Goal: Transaction & Acquisition: Purchase product/service

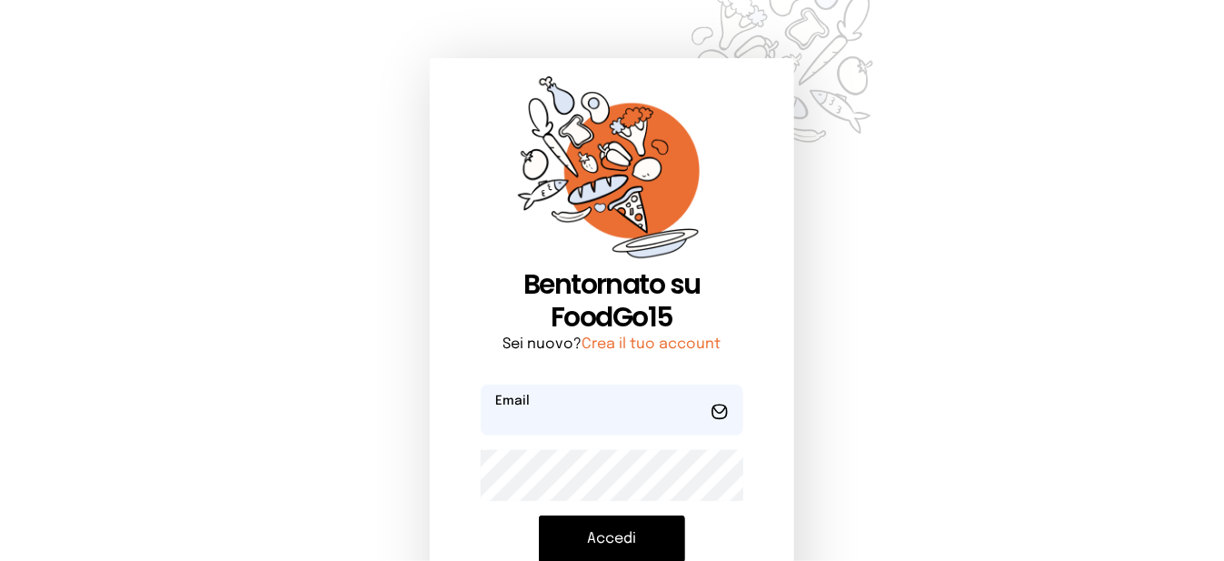
type input "**********"
click at [639, 537] on button "Accedi" at bounding box center [612, 538] width 146 height 47
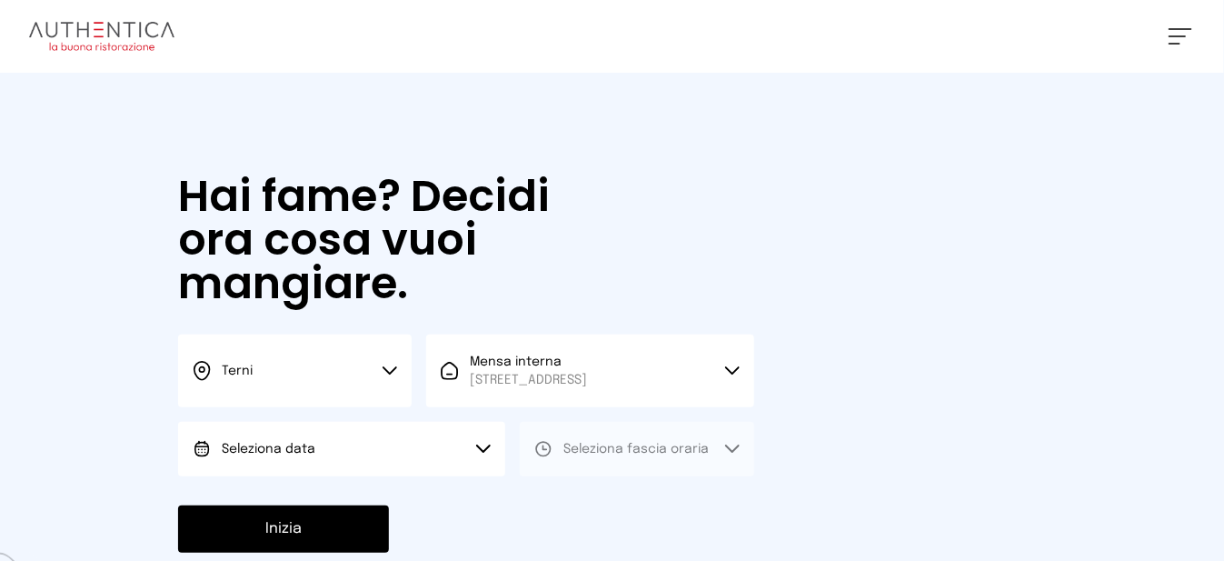
click at [484, 462] on button "Seleziona data" at bounding box center [341, 449] width 327 height 55
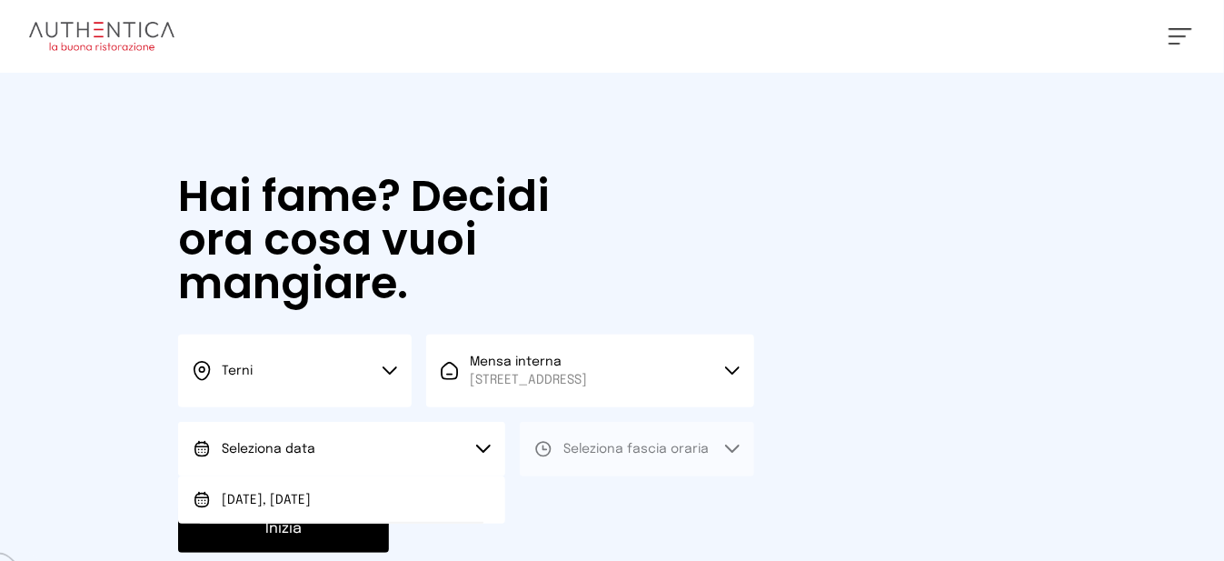
click at [470, 512] on li "[DATE], [DATE]" at bounding box center [341, 499] width 327 height 47
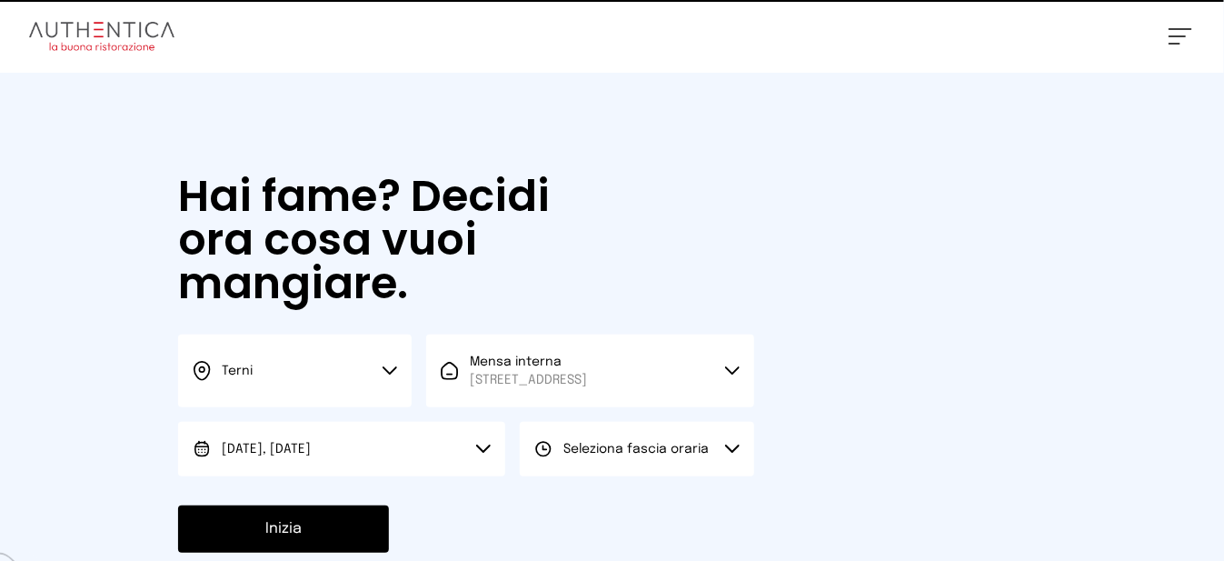
click at [607, 458] on span "Seleziona fascia oraria" at bounding box center [636, 449] width 145 height 18
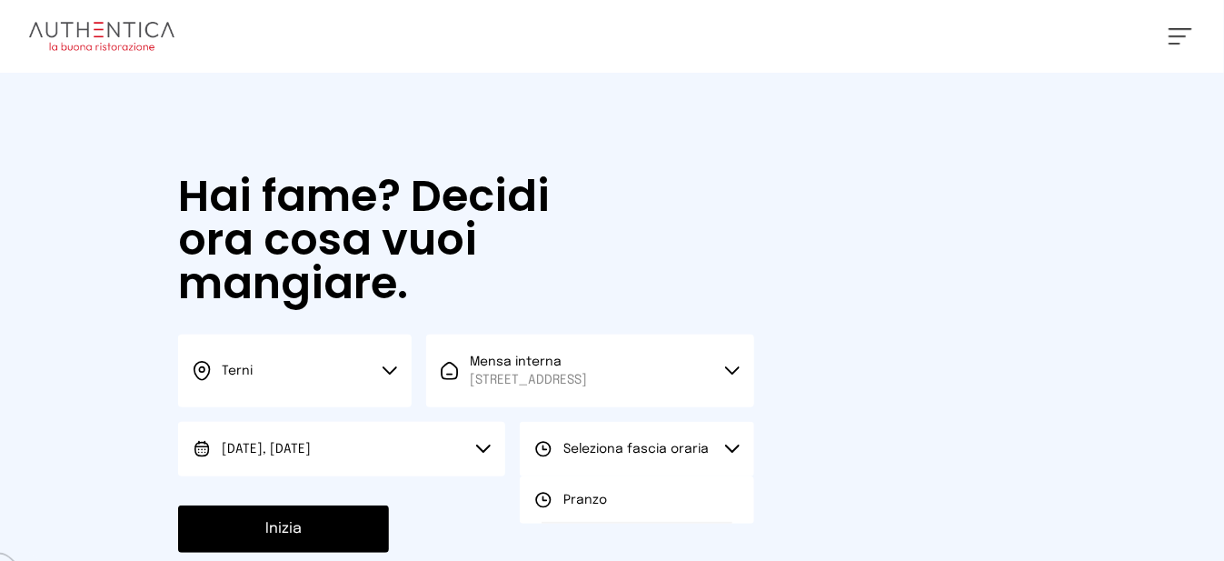
click at [586, 509] on span "Pranzo" at bounding box center [586, 500] width 44 height 18
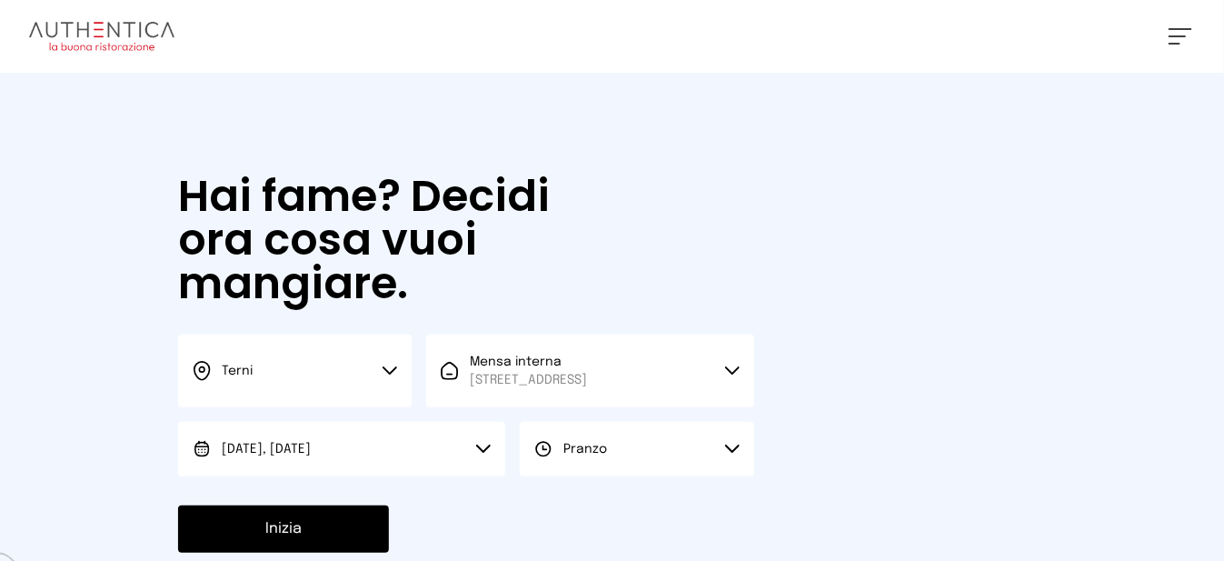
click at [364, 544] on button "Inizia" at bounding box center [283, 528] width 211 height 47
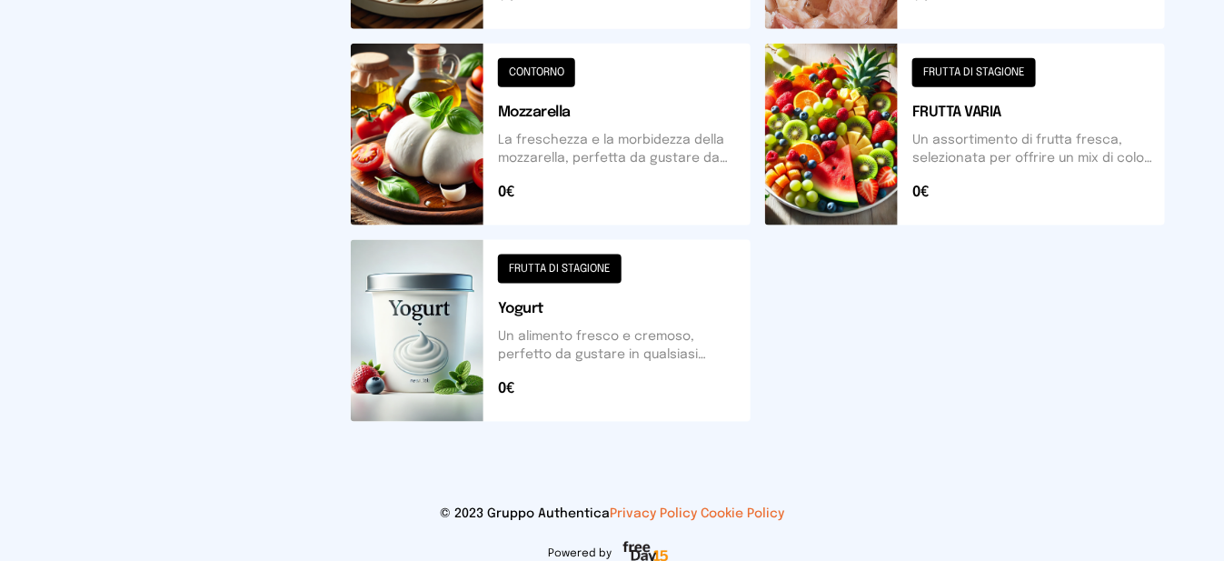
scroll to position [747, 0]
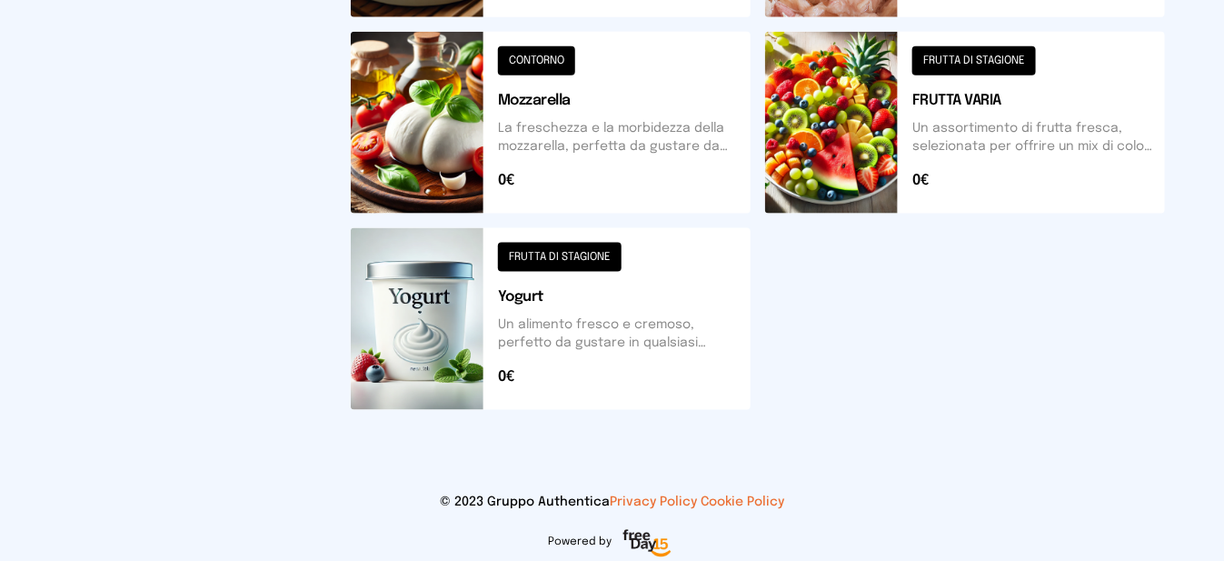
scroll to position [747, 0]
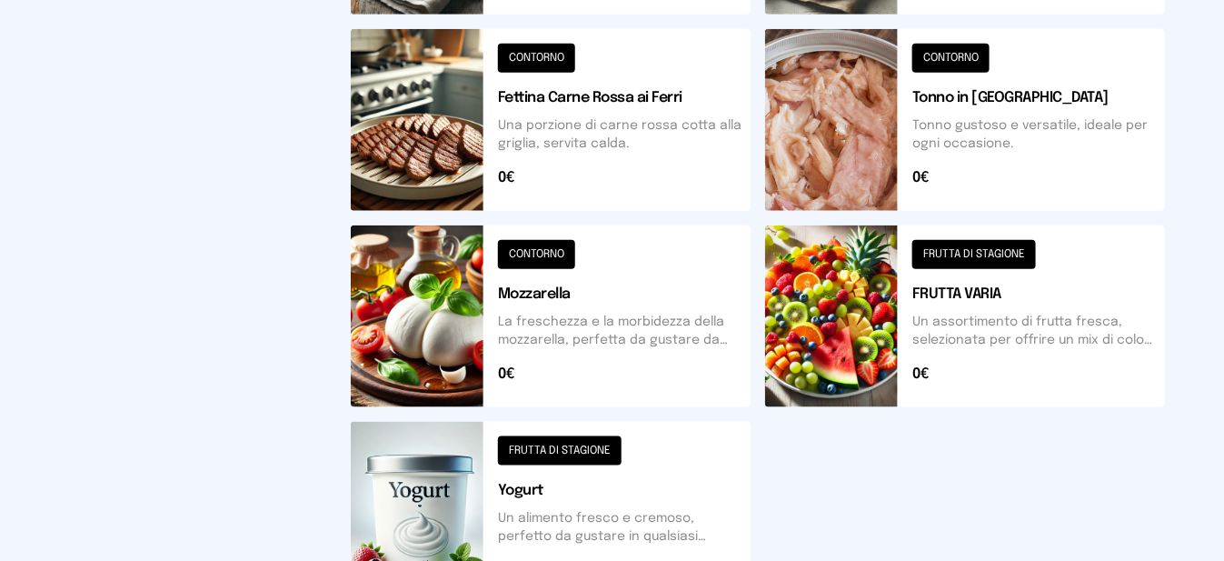
scroll to position [747, 0]
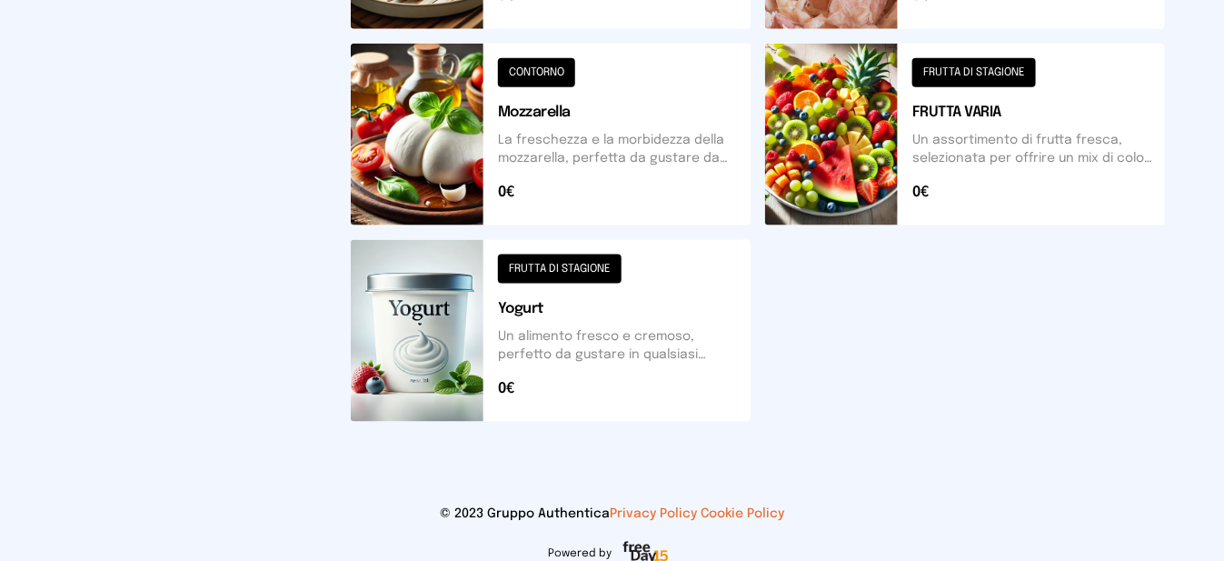
scroll to position [747, 0]
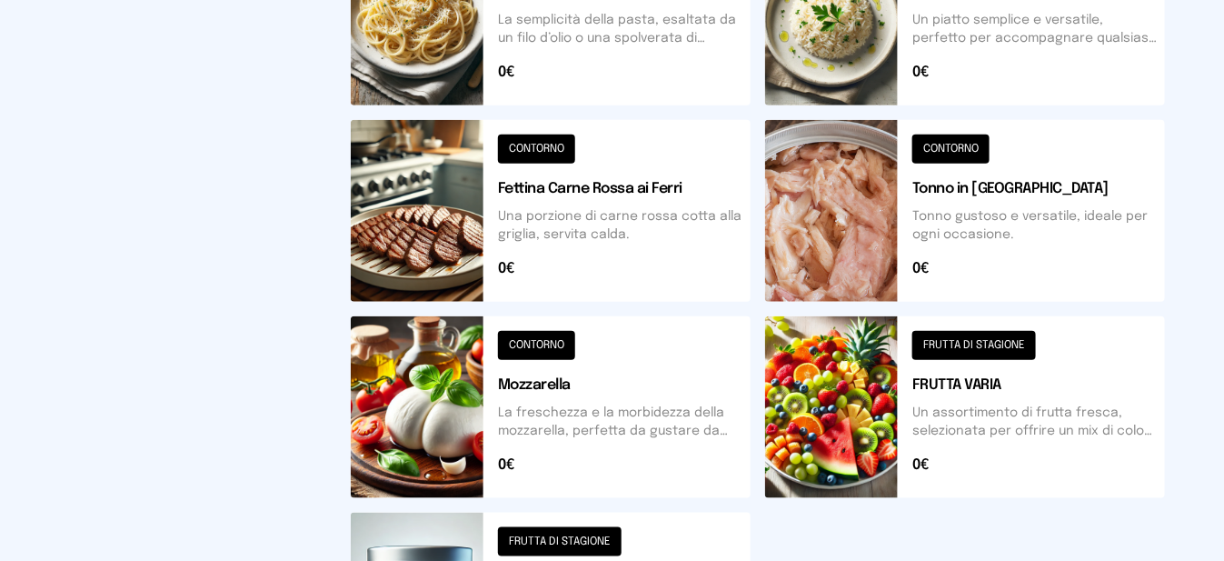
scroll to position [747, 0]
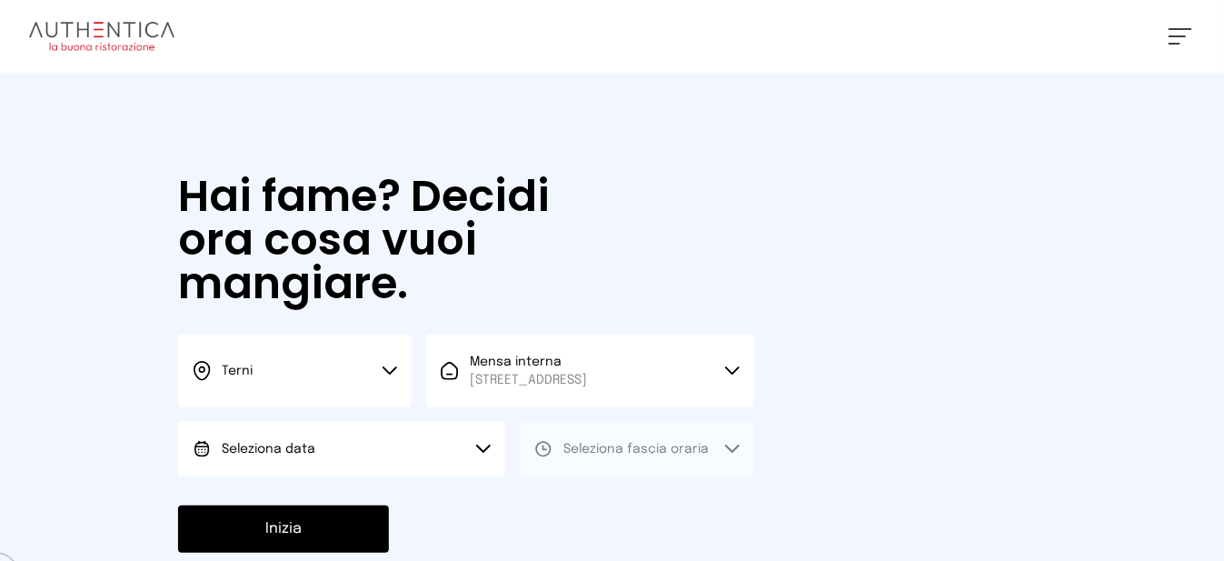
click at [430, 476] on button "Seleziona data" at bounding box center [341, 449] width 327 height 55
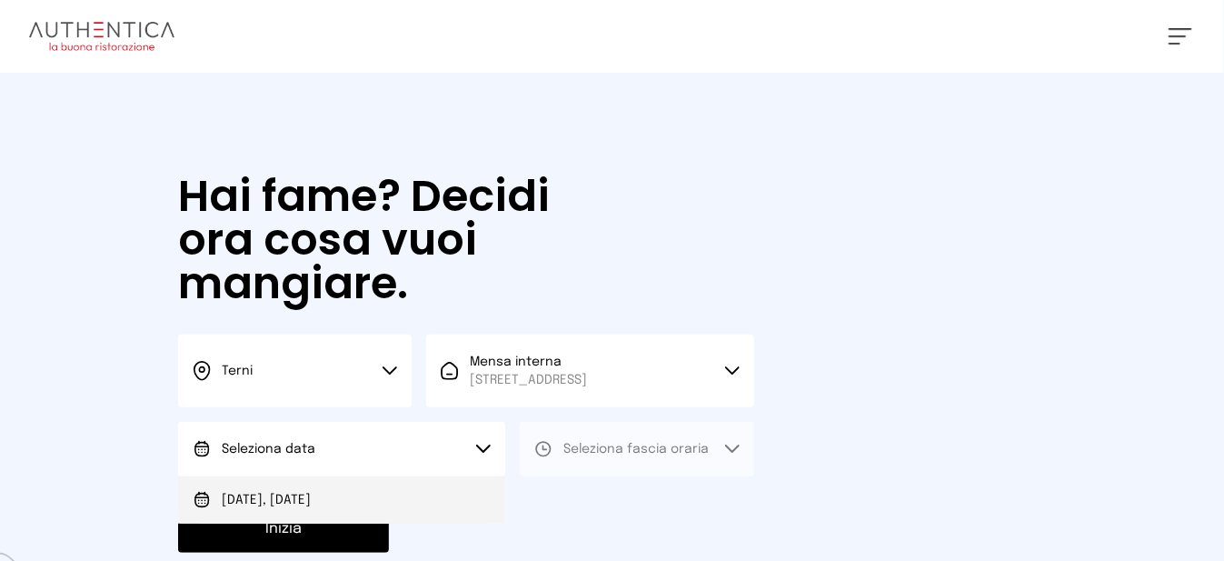
click at [414, 522] on li "[DATE], [DATE]" at bounding box center [341, 499] width 327 height 47
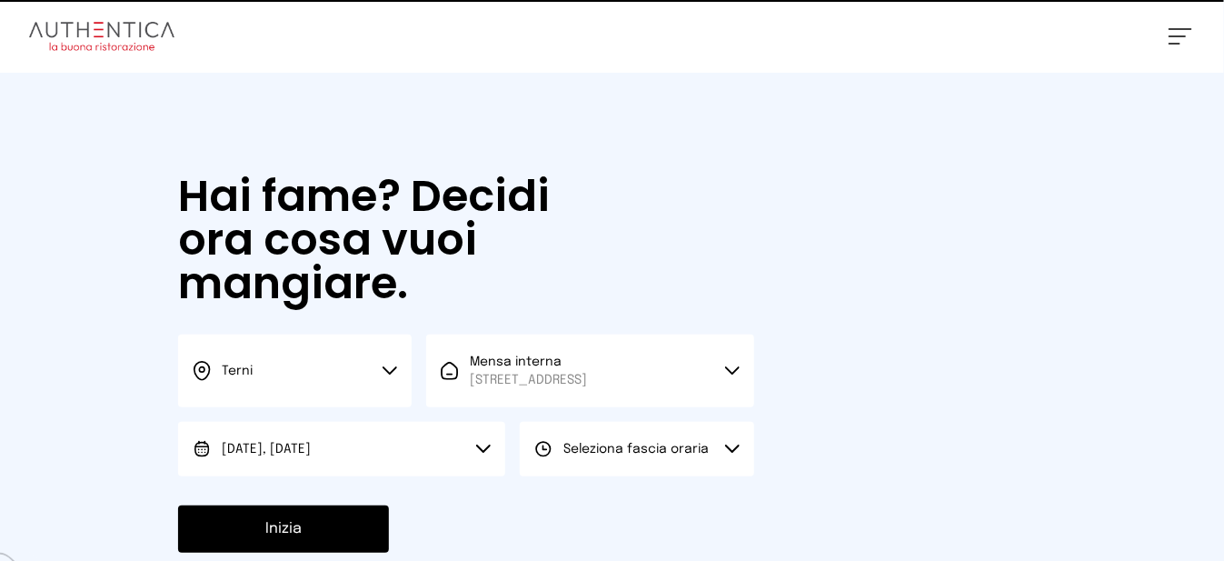
click at [547, 458] on icon at bounding box center [543, 449] width 18 height 18
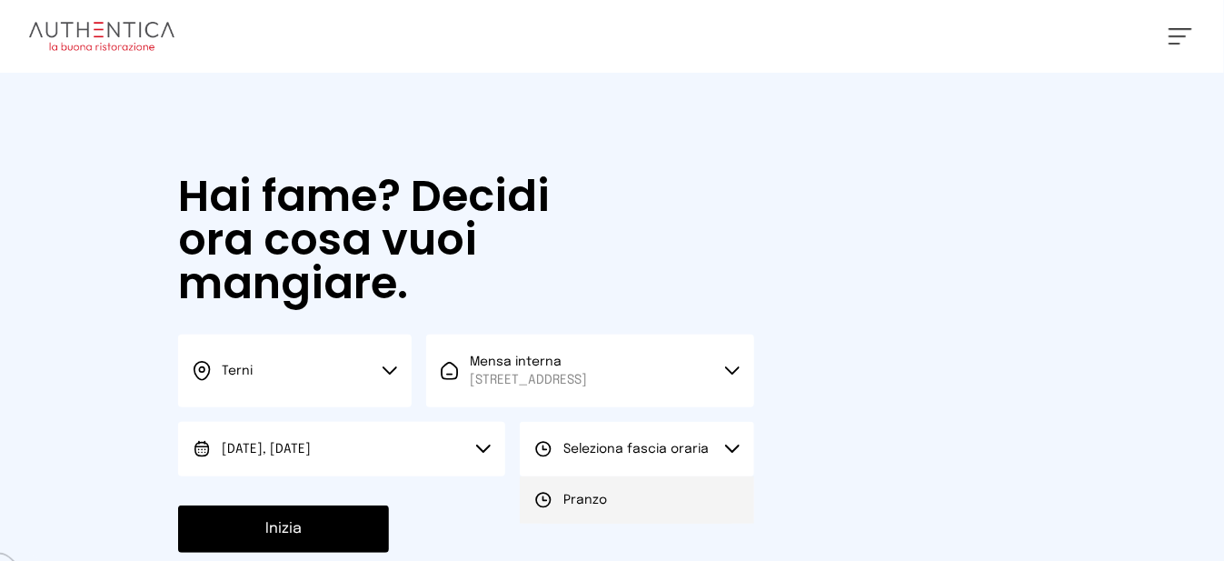
click at [547, 507] on li "Pranzo" at bounding box center [637, 499] width 234 height 47
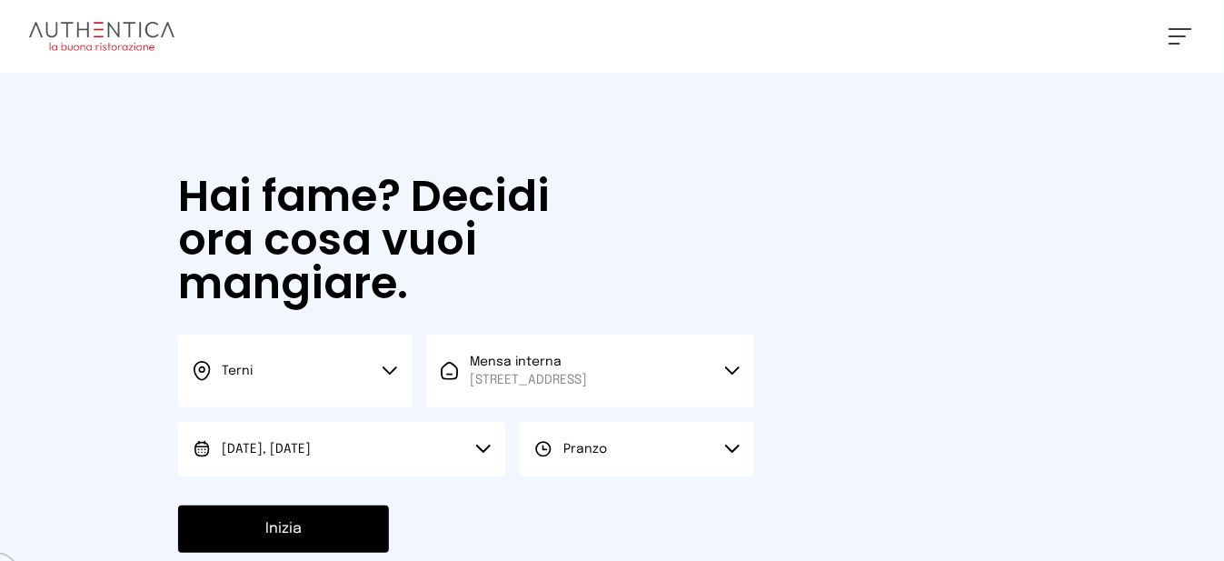
click at [352, 540] on button "Inizia" at bounding box center [283, 528] width 211 height 47
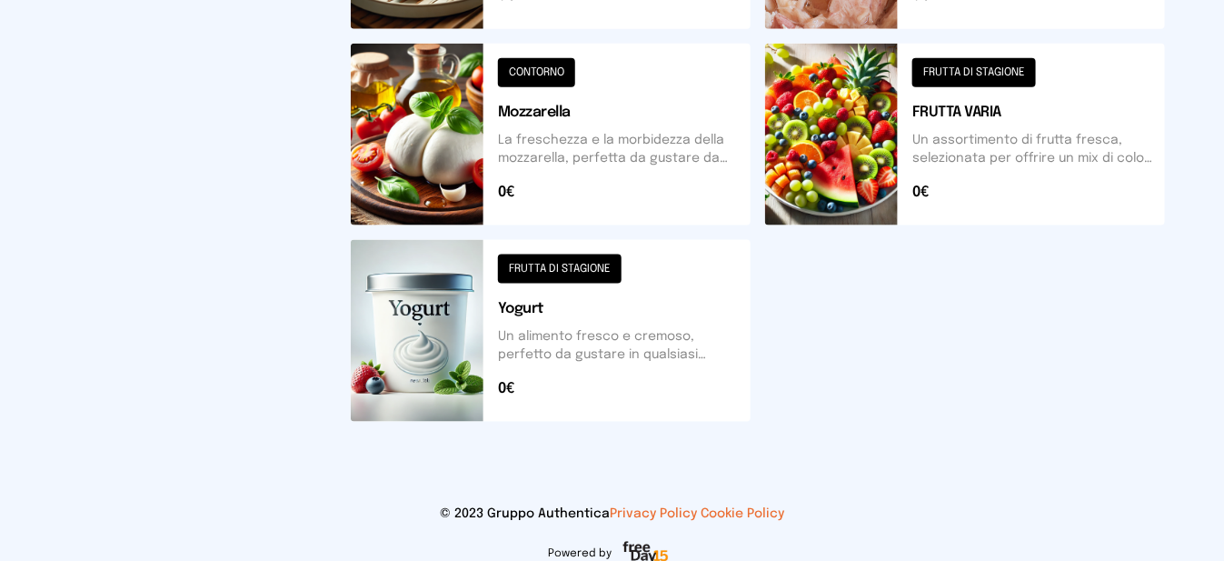
scroll to position [747, 0]
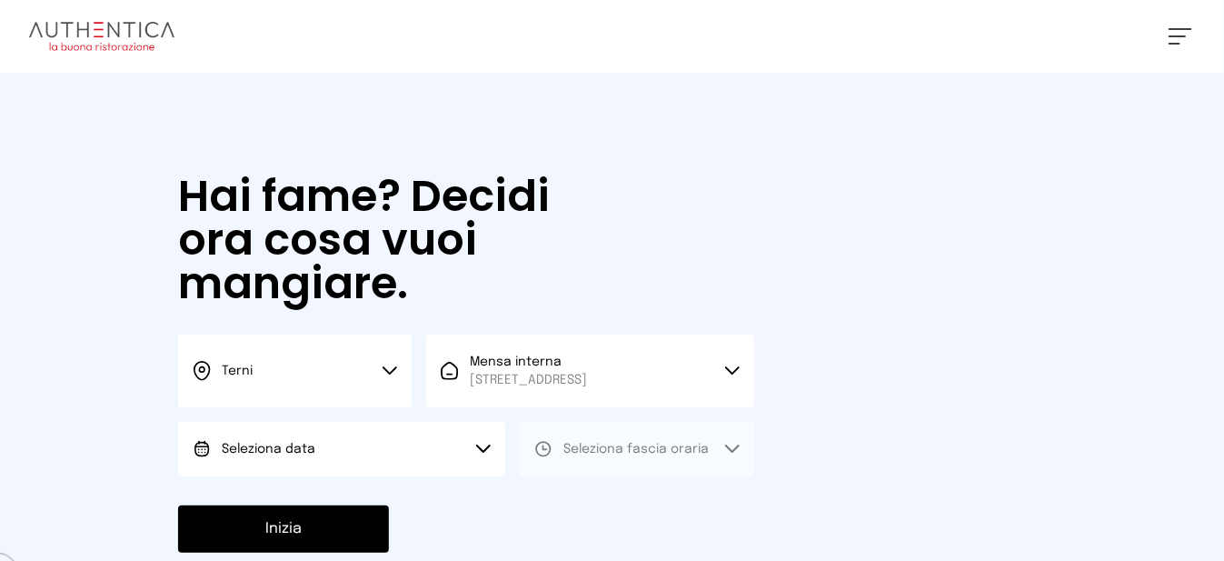
click at [475, 454] on button "Seleziona data" at bounding box center [341, 449] width 327 height 55
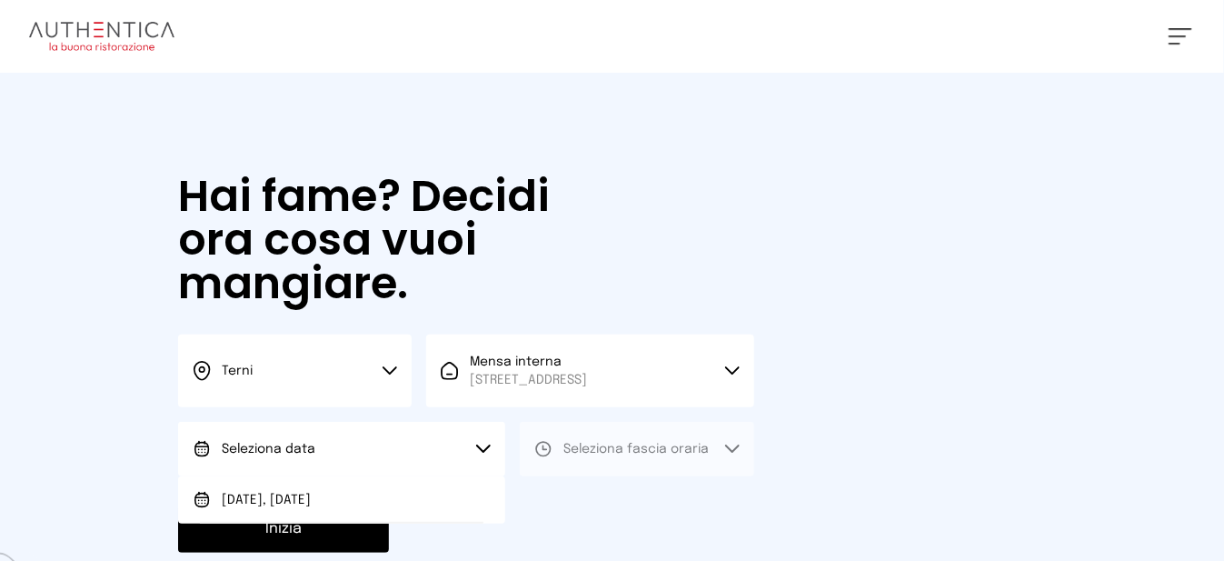
click at [427, 511] on li "[DATE], [DATE]" at bounding box center [341, 499] width 327 height 47
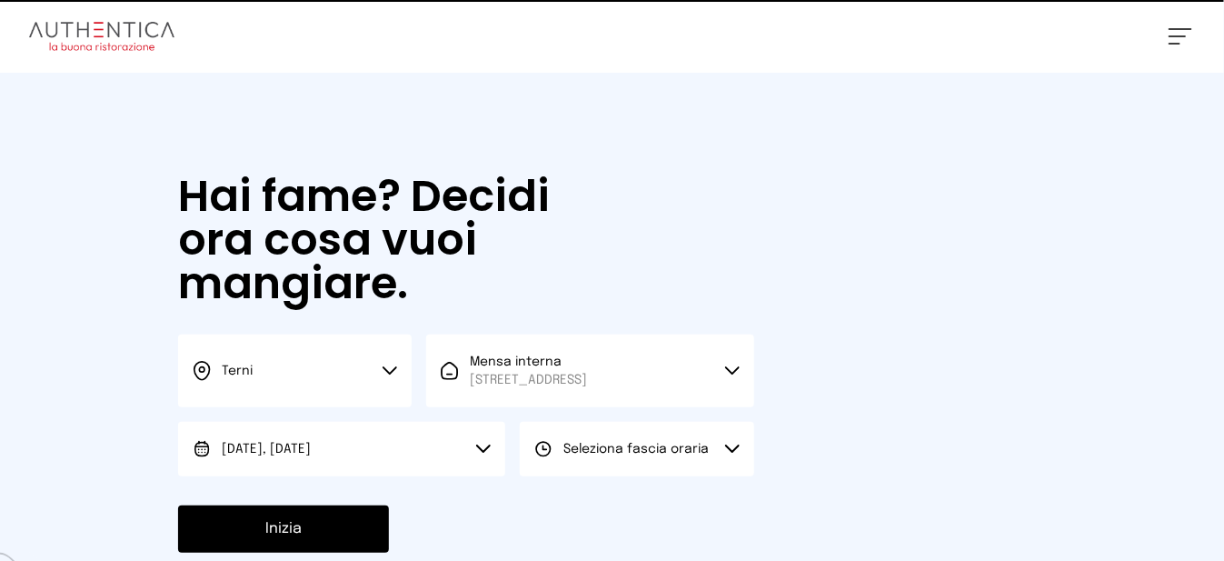
click at [590, 455] on span "Seleziona fascia oraria" at bounding box center [636, 449] width 145 height 13
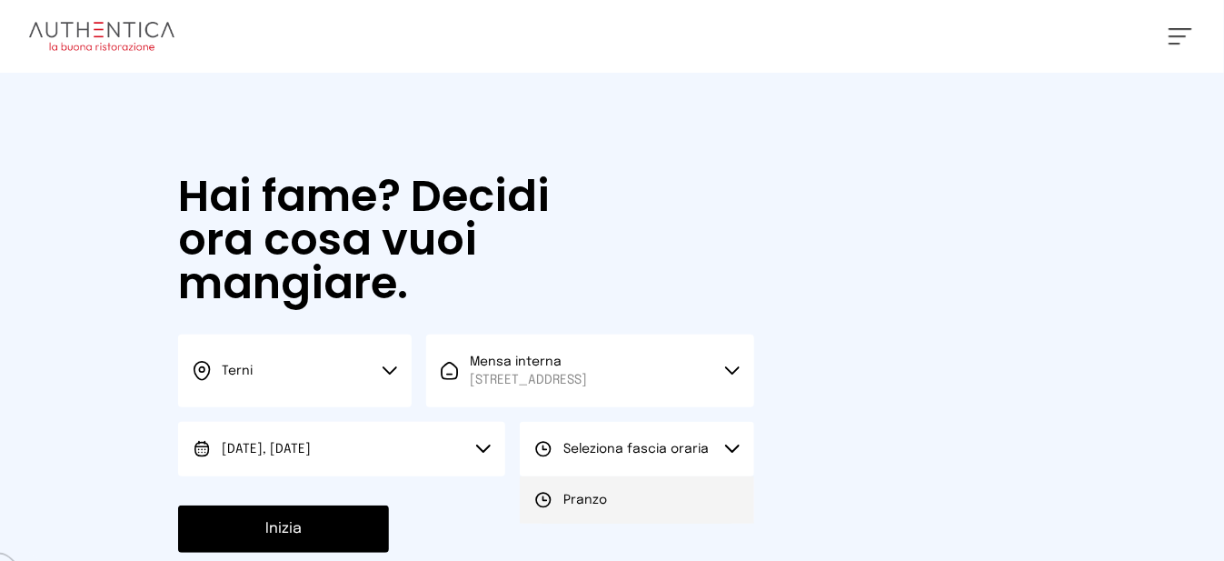
click at [582, 496] on li "Pranzo" at bounding box center [637, 499] width 234 height 47
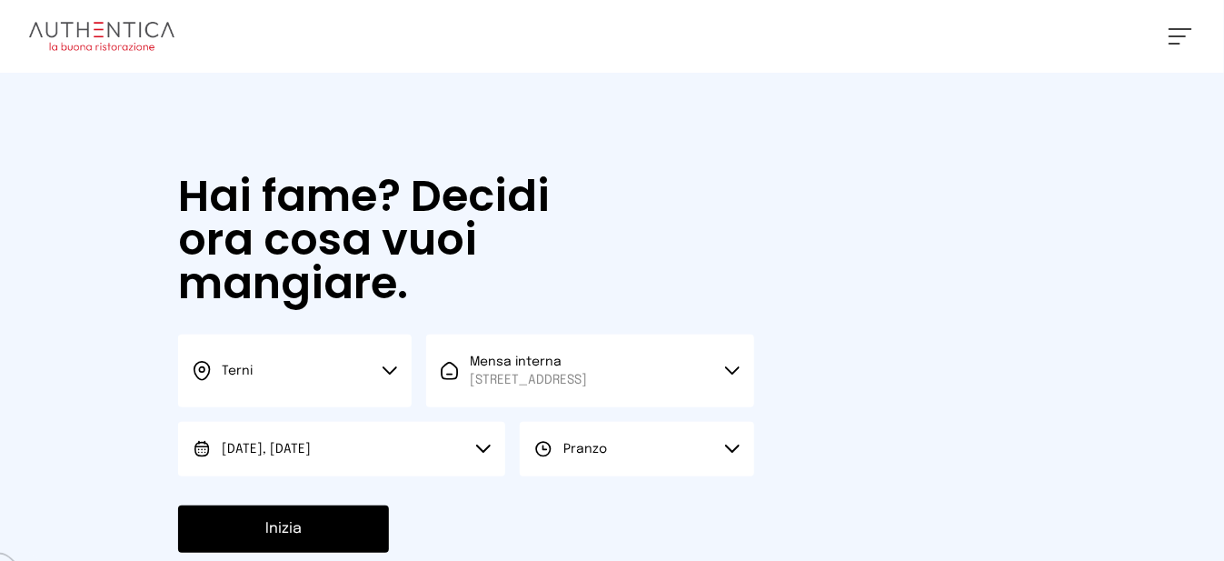
click at [360, 539] on button "Inizia" at bounding box center [283, 528] width 211 height 47
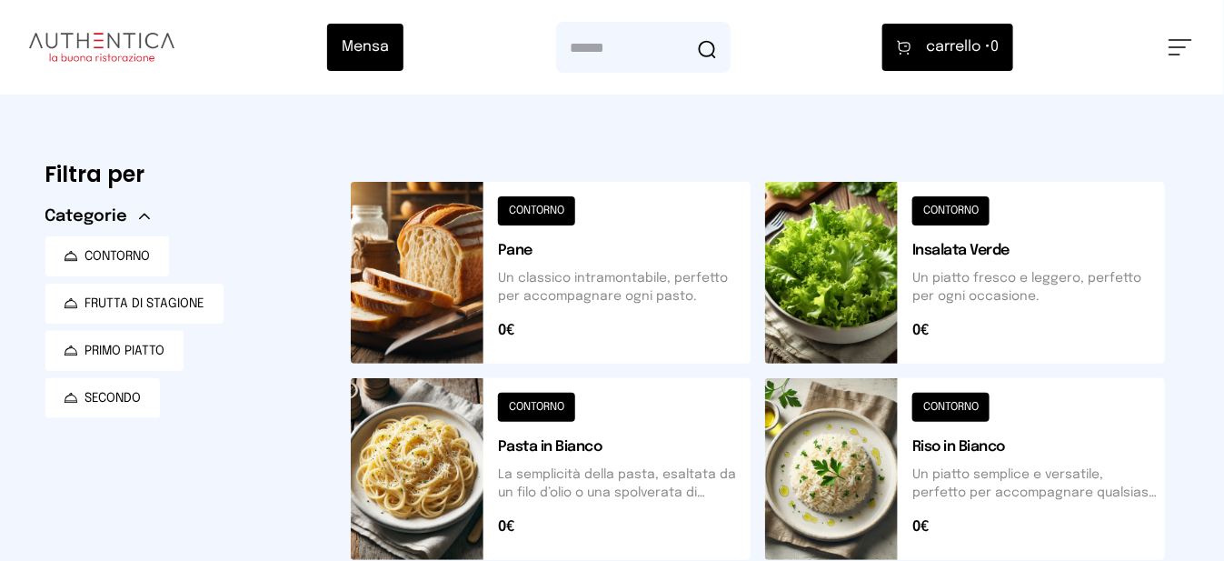
click at [1064, 442] on button at bounding box center [965, 469] width 400 height 182
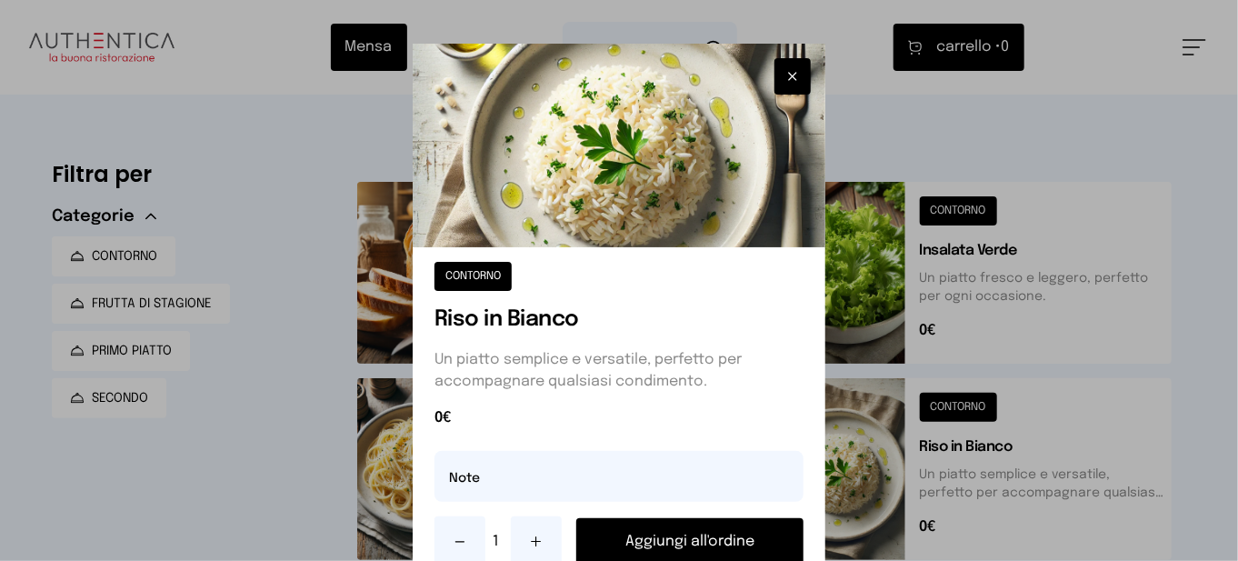
click at [748, 544] on button "Aggiungi all'ordine" at bounding box center [689, 541] width 227 height 47
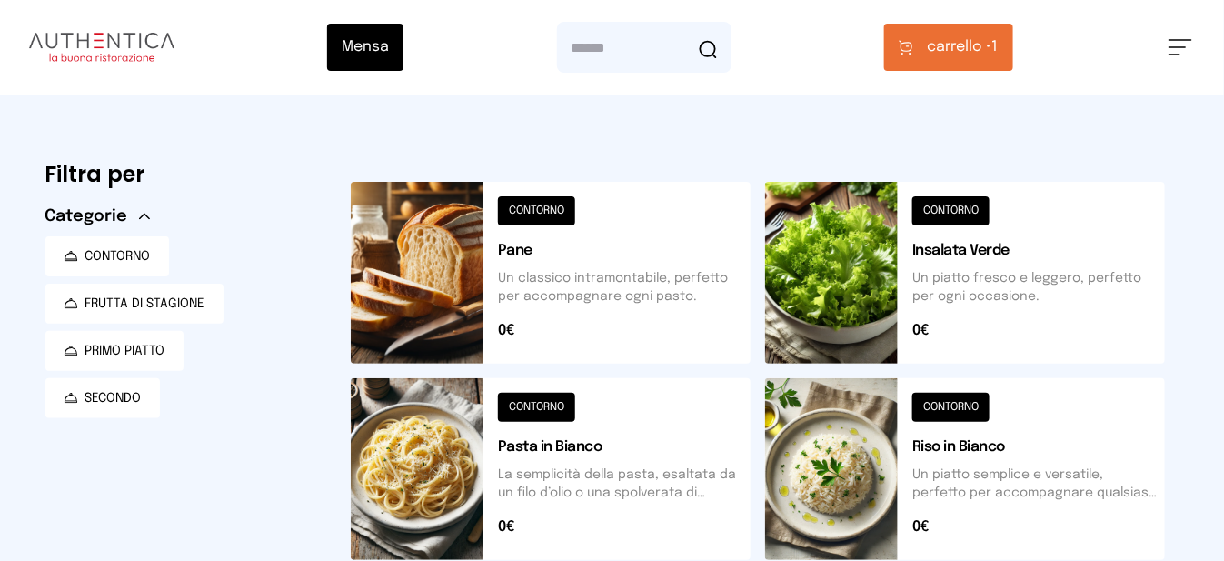
click at [993, 54] on span "carrello •" at bounding box center [960, 47] width 65 height 22
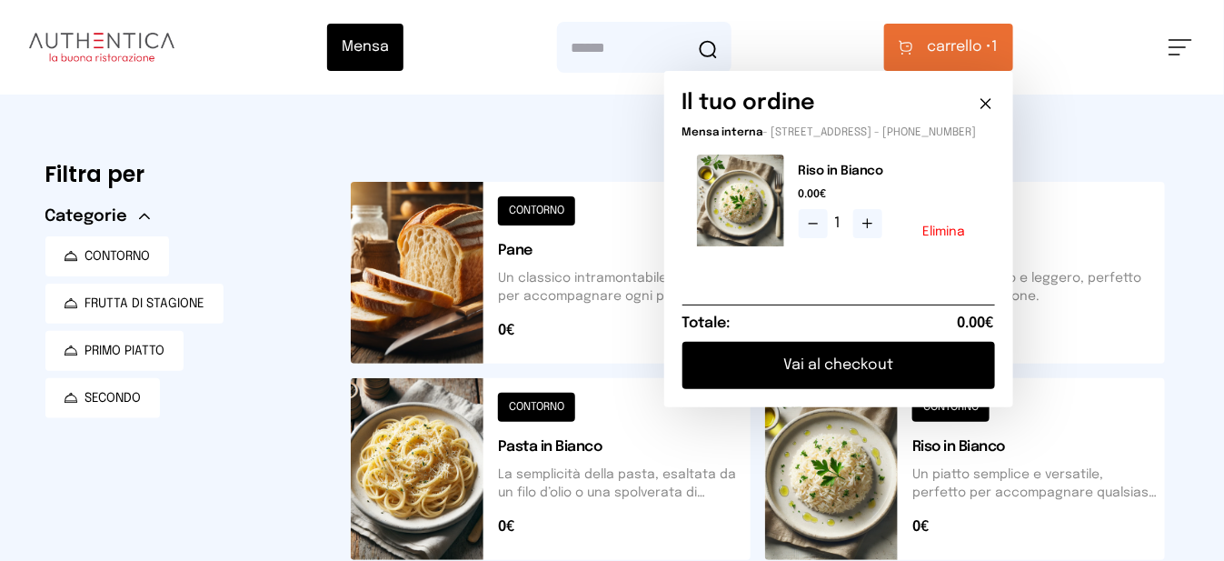
click at [873, 375] on button "Vai al checkout" at bounding box center [839, 365] width 313 height 47
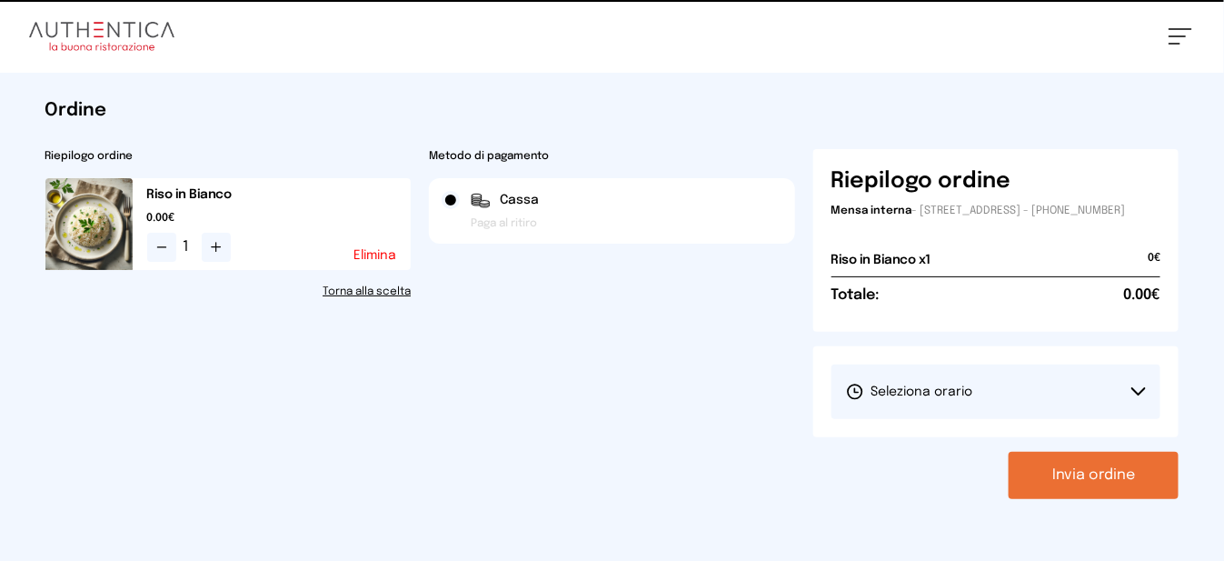
click at [887, 401] on span "Seleziona orario" at bounding box center [909, 392] width 127 height 18
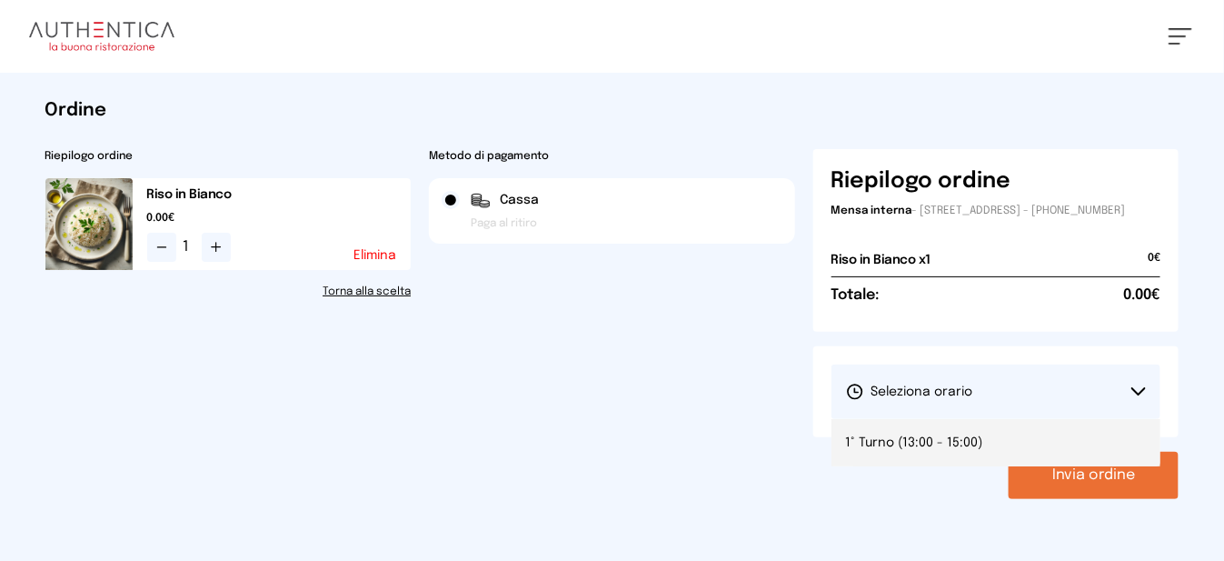
click at [873, 452] on span "1° Turno (13:00 - 15:00)" at bounding box center [914, 443] width 137 height 18
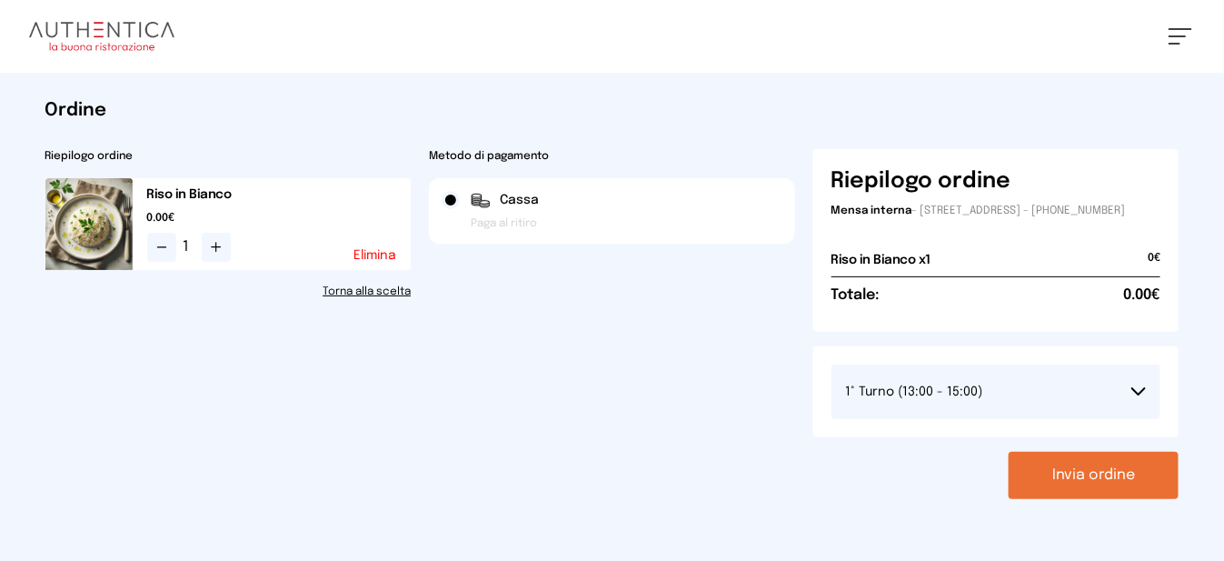
click at [1019, 485] on button "Invia ordine" at bounding box center [1094, 475] width 170 height 47
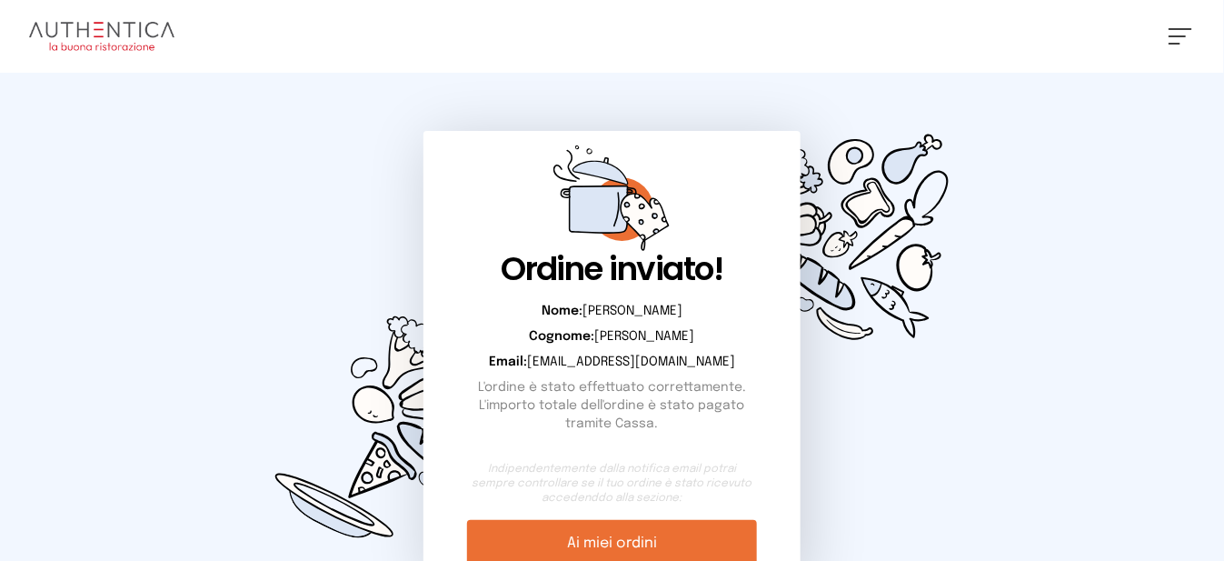
click at [648, 537] on link "Ai miei ordini" at bounding box center [612, 543] width 291 height 47
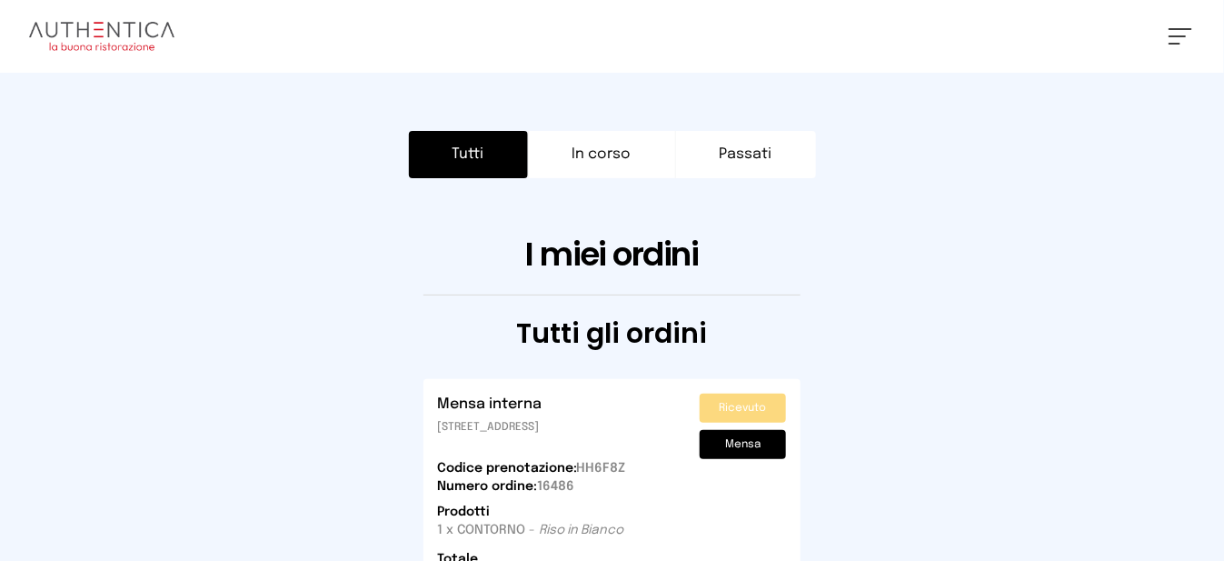
click at [147, 36] on img at bounding box center [101, 36] width 145 height 29
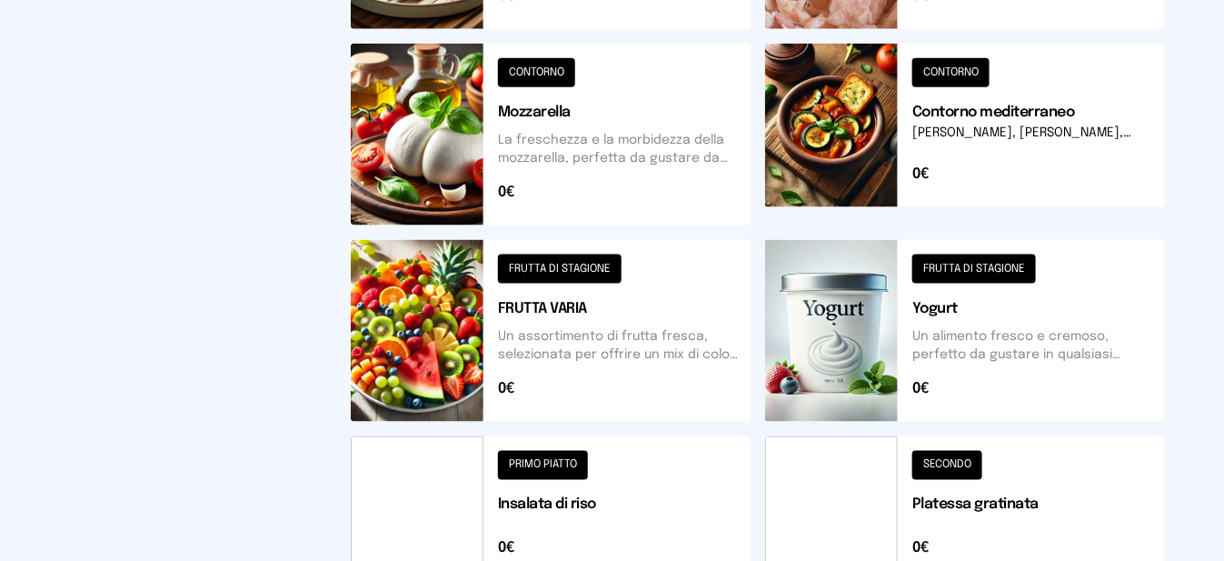
scroll to position [907, 0]
